Goal: Information Seeking & Learning: Learn about a topic

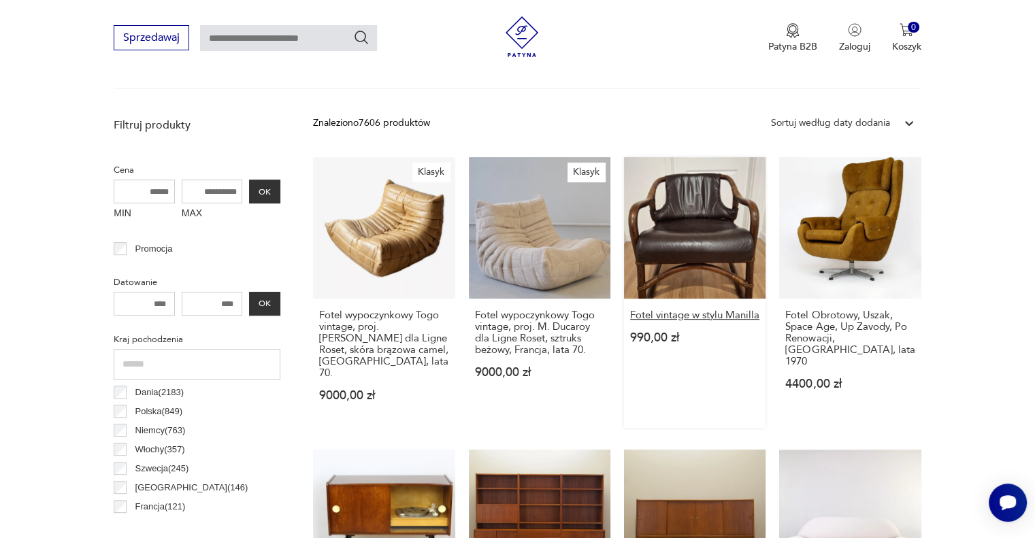
scroll to position [115, 0]
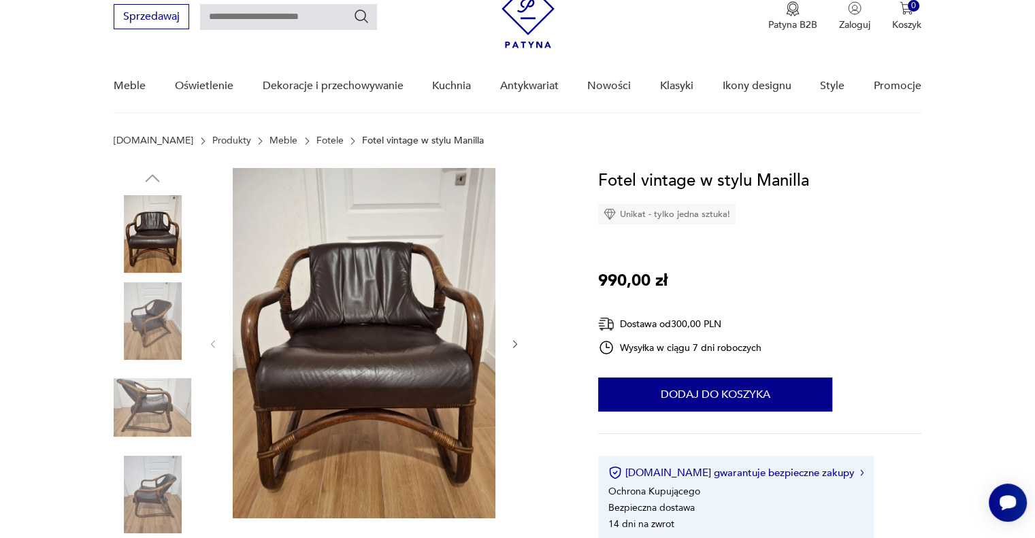
scroll to position [68, 0]
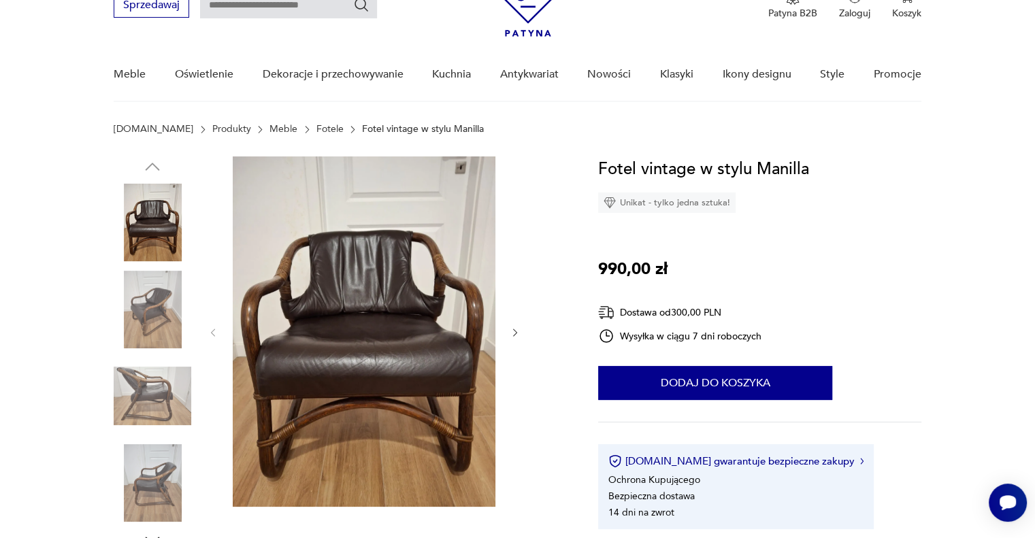
click at [144, 305] on img at bounding box center [153, 310] width 78 height 78
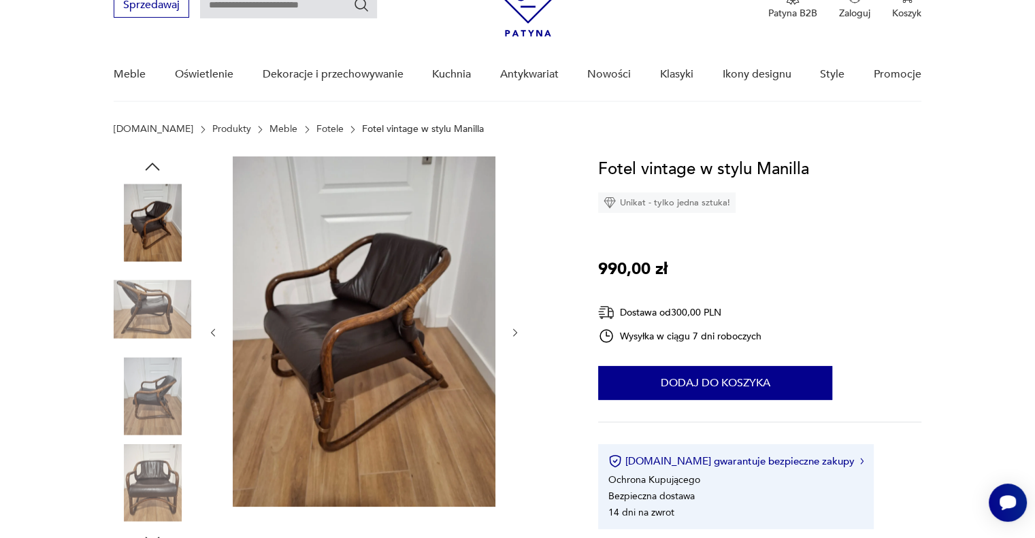
click at [144, 393] on img at bounding box center [153, 396] width 78 height 78
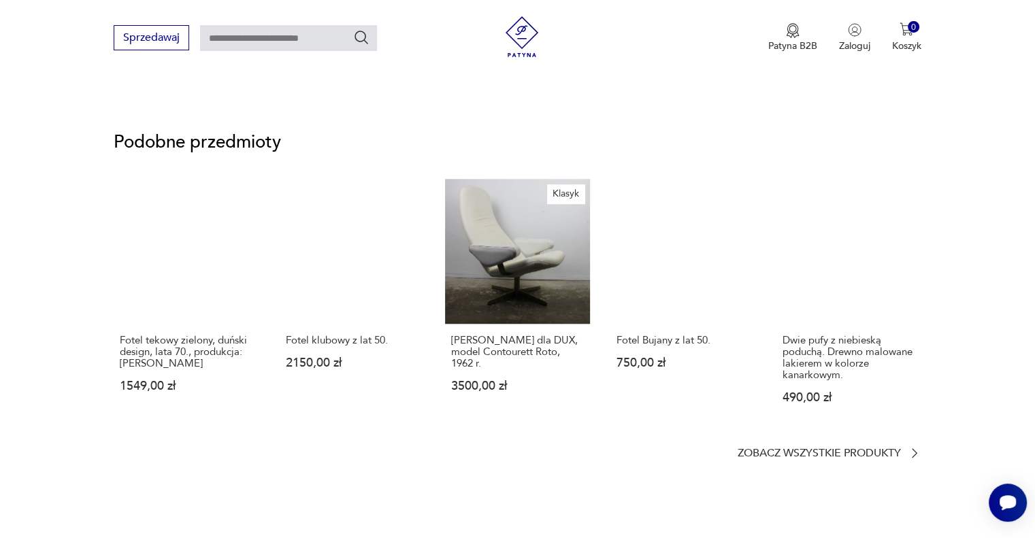
scroll to position [1021, 0]
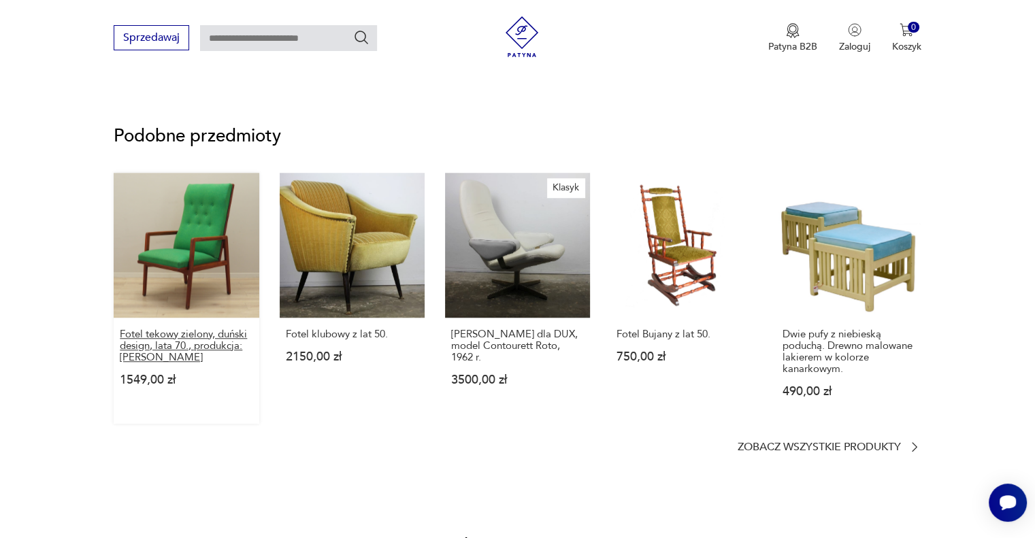
click at [159, 344] on p "Fotel tekowy zielony, duński design, lata 70., produkcja: [PERSON_NAME]" at bounding box center [186, 346] width 133 height 35
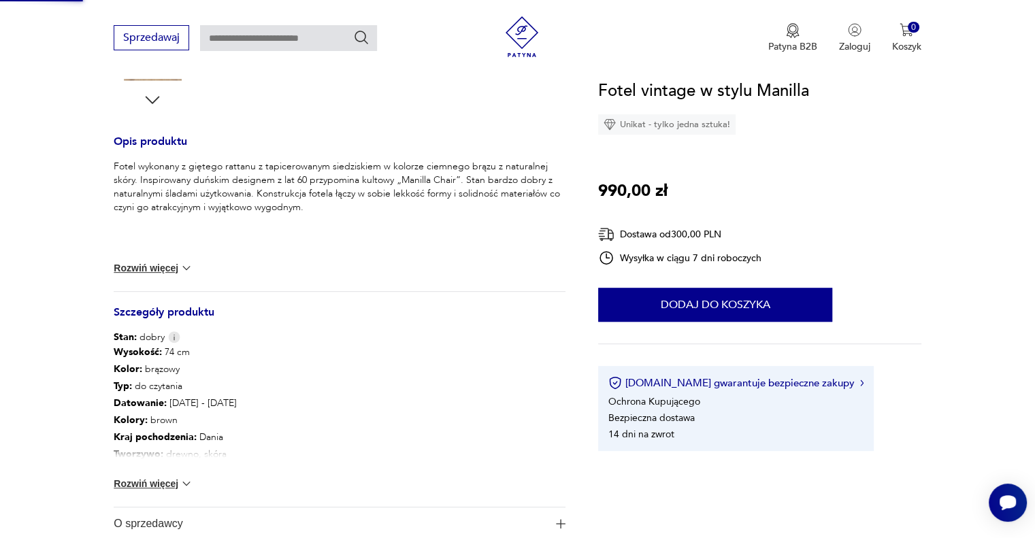
scroll to position [56, 0]
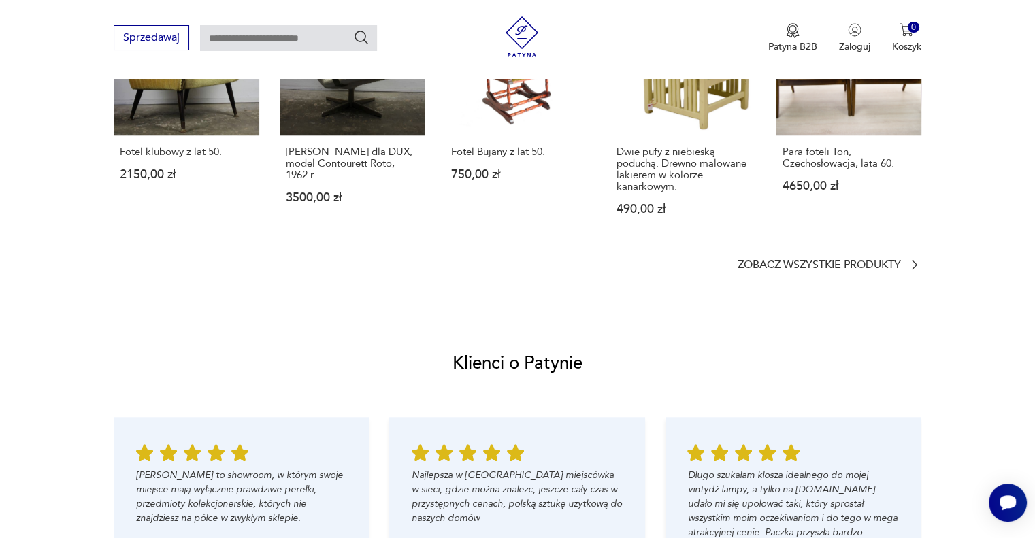
scroll to position [1293, 0]
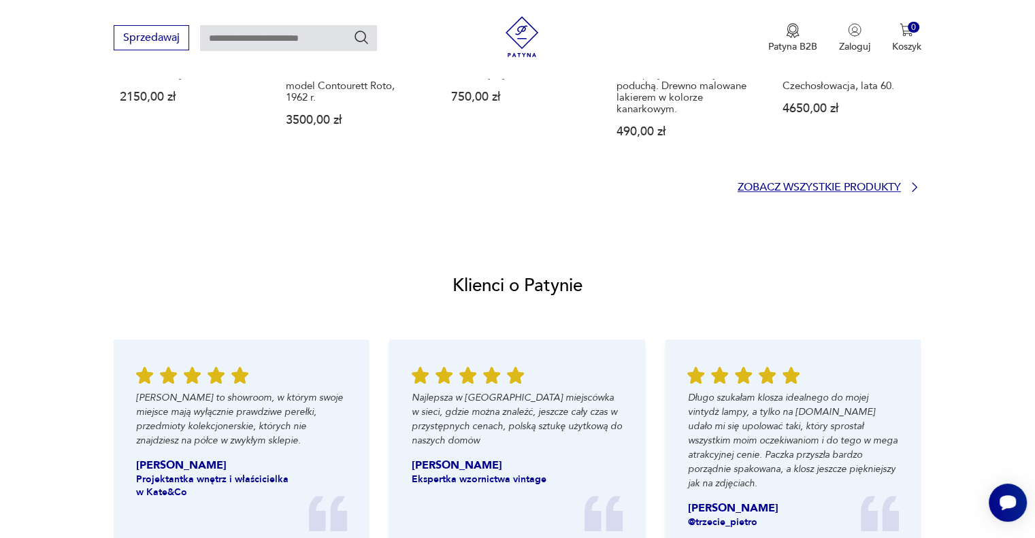
click at [765, 183] on p "Zobacz wszystkie produkty" at bounding box center [818, 187] width 163 height 9
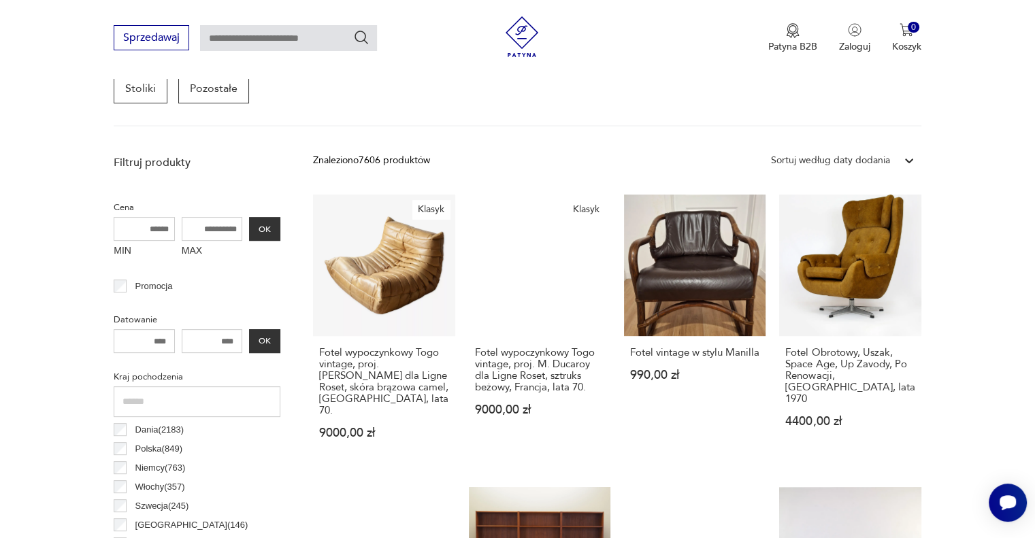
scroll to position [340, 0]
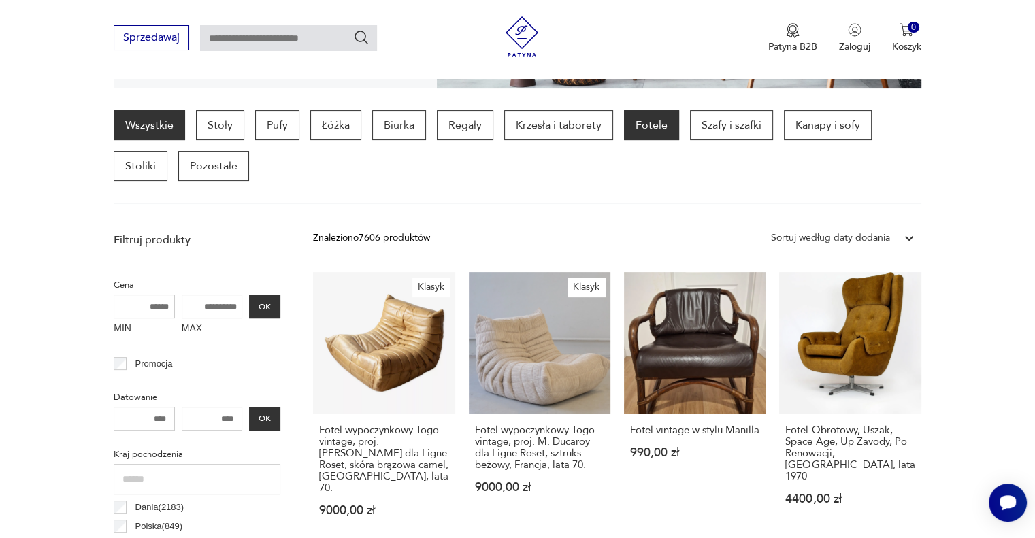
click at [650, 125] on p "Fotele" at bounding box center [651, 125] width 55 height 30
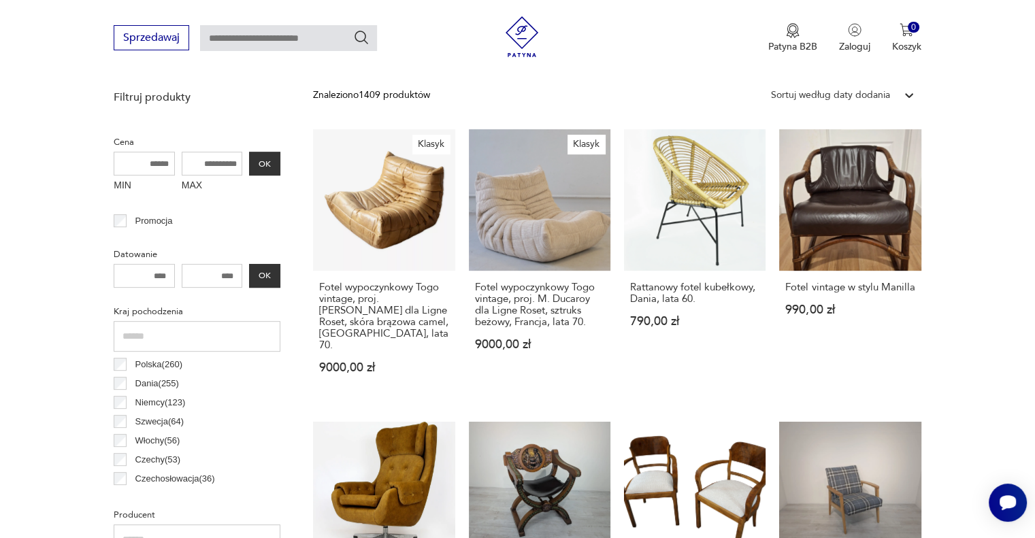
scroll to position [225, 0]
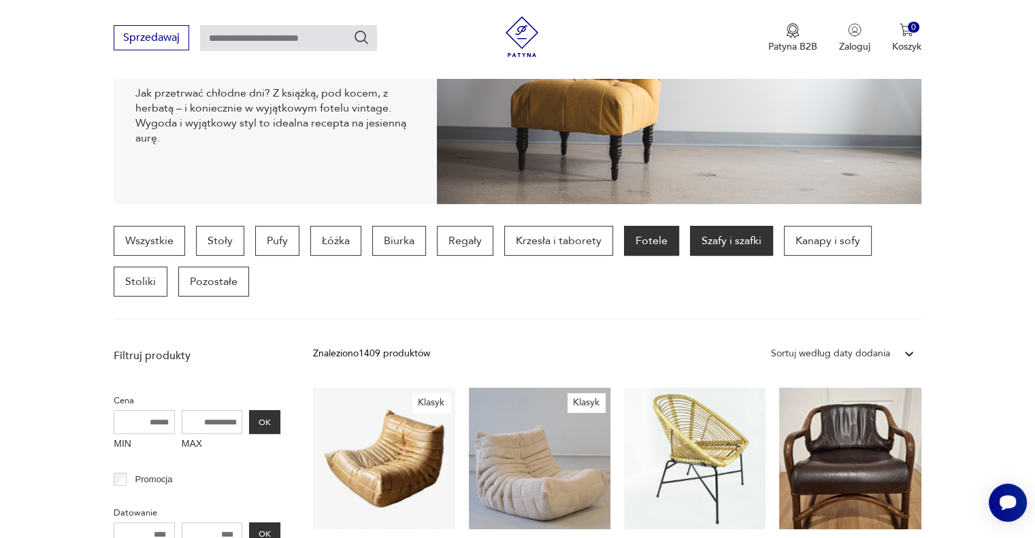
drag, startPoint x: 808, startPoint y: 241, endPoint x: 745, endPoint y: 241, distance: 62.6
click at [808, 241] on p "Kanapy i sofy" at bounding box center [828, 241] width 88 height 30
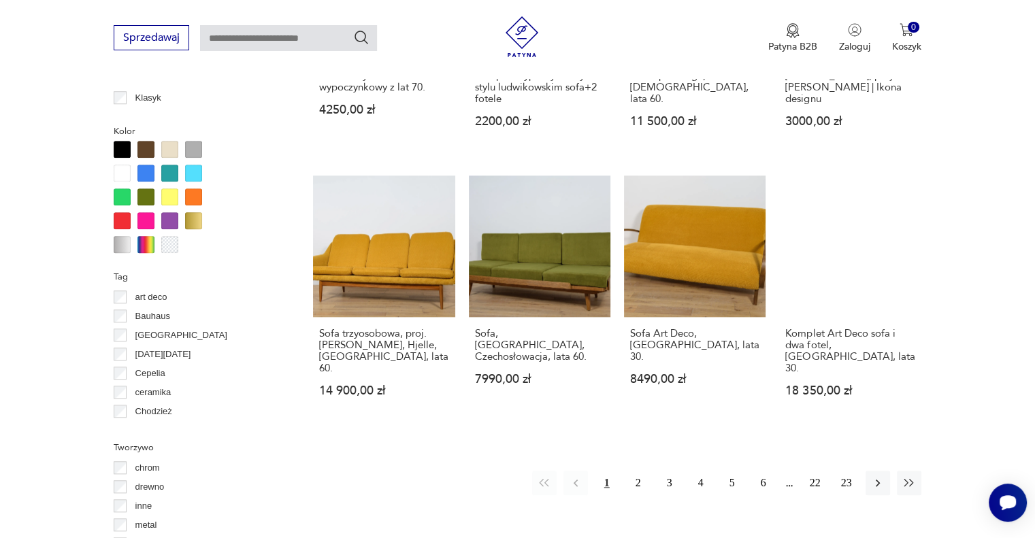
scroll to position [1245, 0]
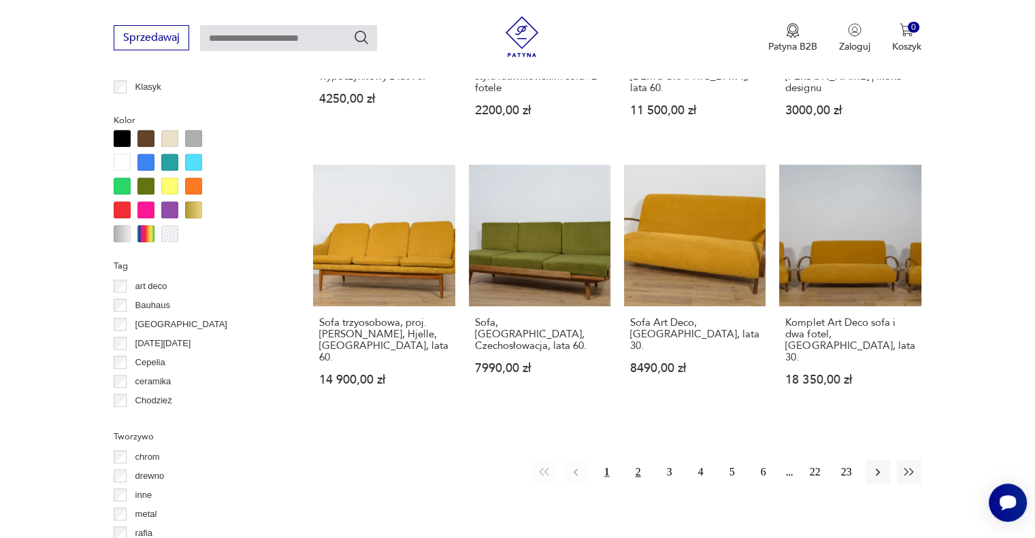
click at [643, 460] on button "2" at bounding box center [638, 472] width 24 height 24
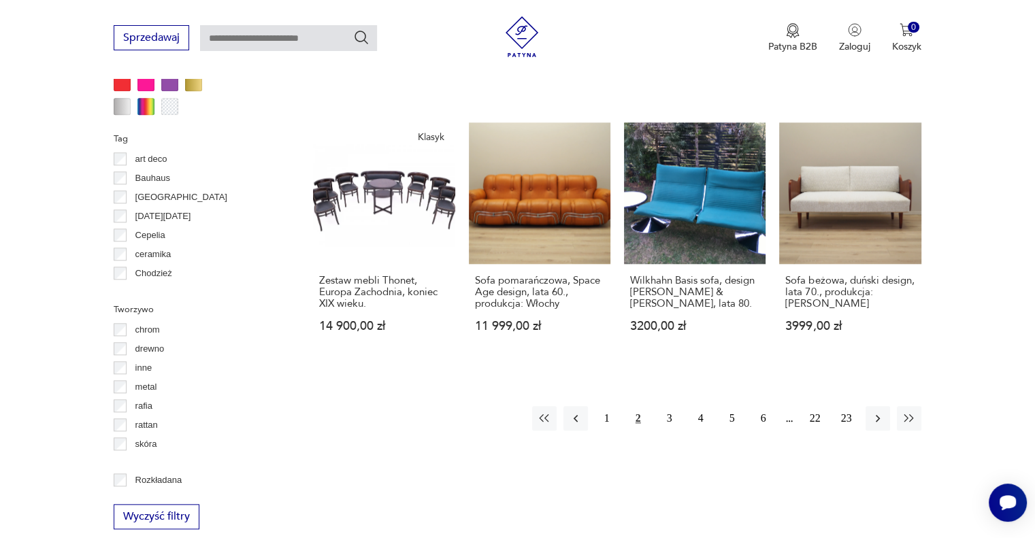
scroll to position [1381, 0]
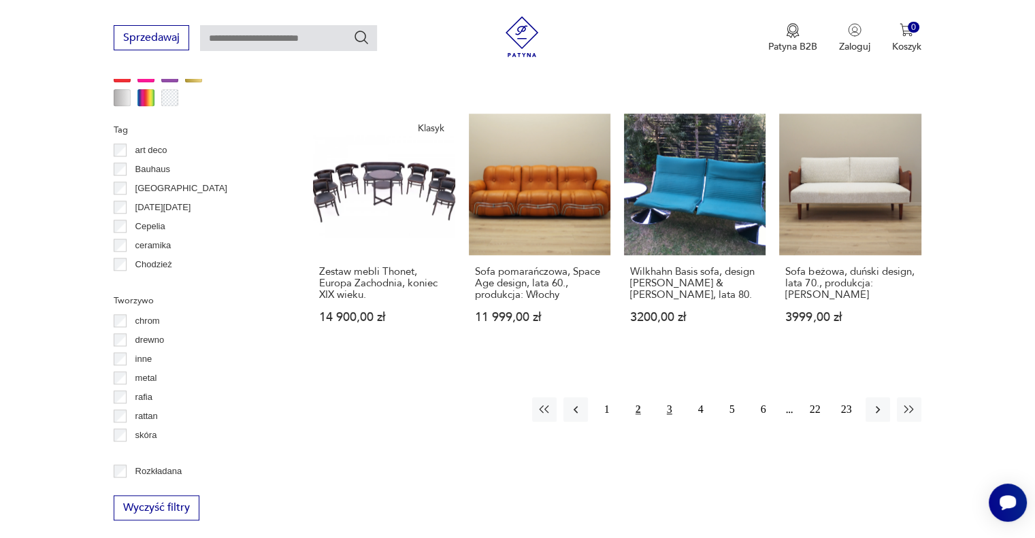
click at [665, 397] on button "3" at bounding box center [669, 409] width 24 height 24
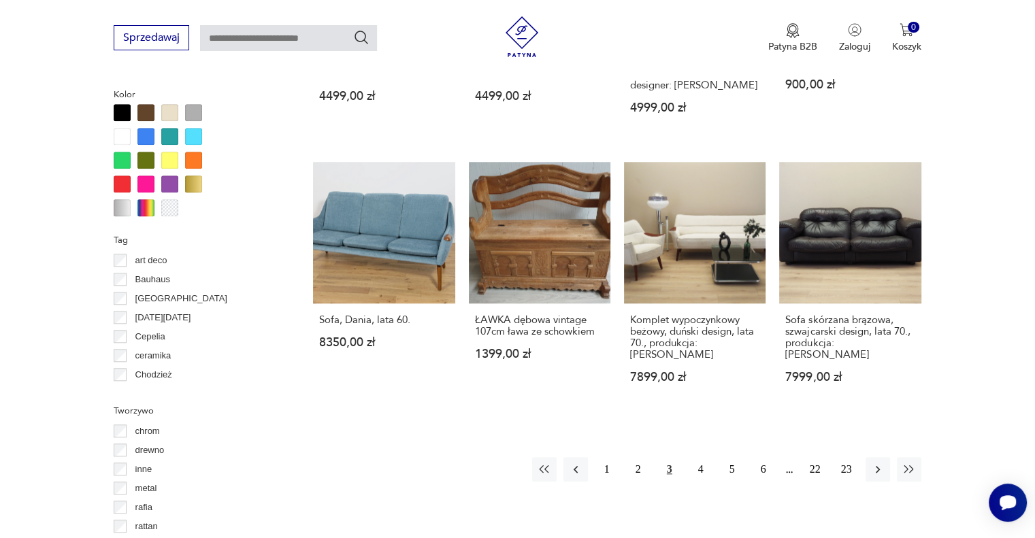
scroll to position [1381, 0]
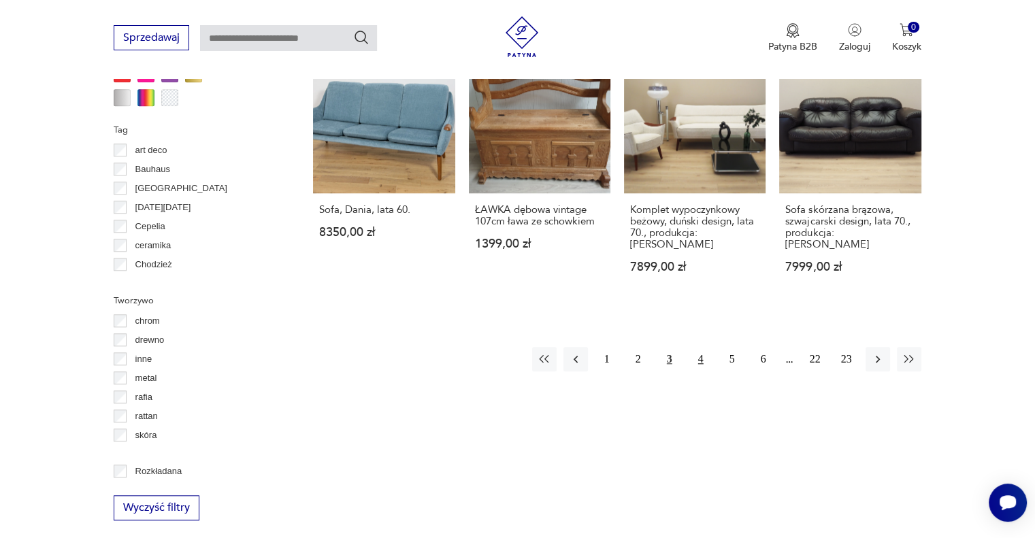
click at [697, 347] on button "4" at bounding box center [700, 359] width 24 height 24
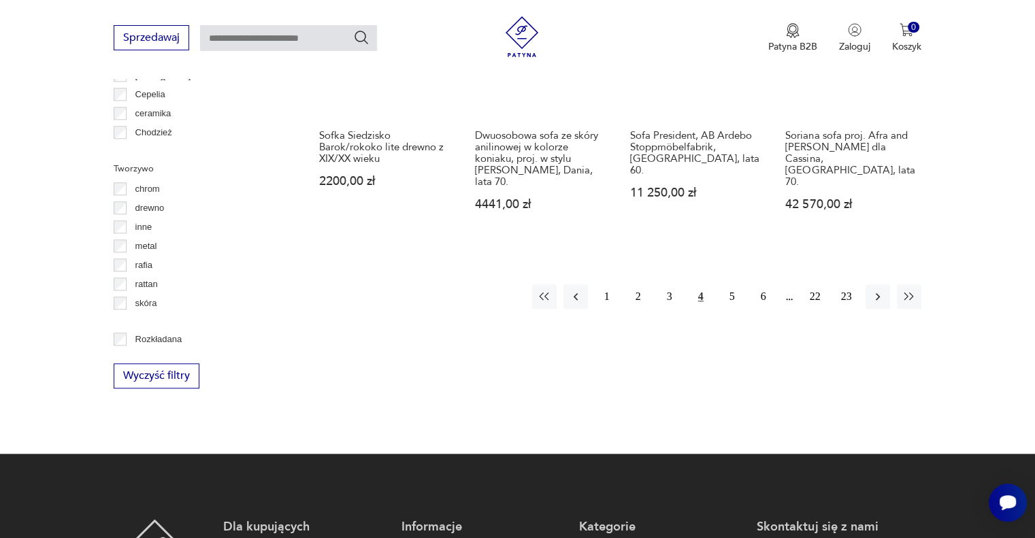
scroll to position [1517, 0]
